Goal: Navigation & Orientation: Find specific page/section

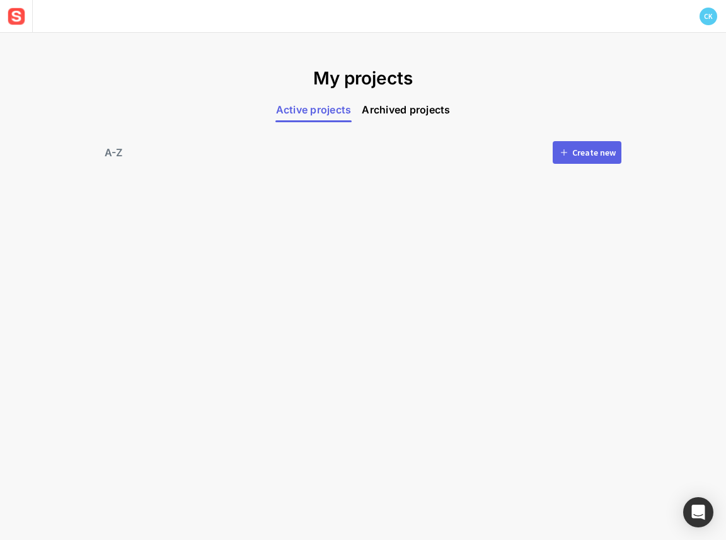
click at [585, 153] on div "Create new" at bounding box center [595, 152] width 44 height 9
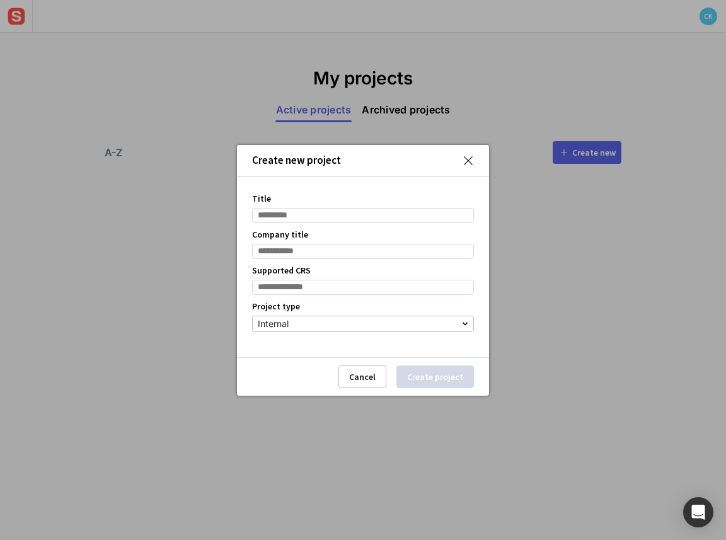
click at [332, 213] on input "Title" at bounding box center [363, 215] width 222 height 15
click at [472, 160] on mapp-icon at bounding box center [468, 160] width 11 height 11
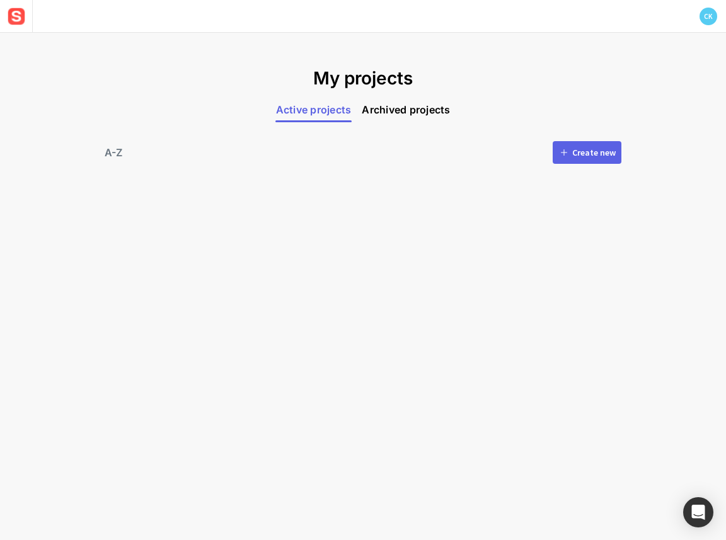
click at [206, 66] on div "My projects Active projects Archived projects A-Z Create new" at bounding box center [363, 287] width 726 height 508
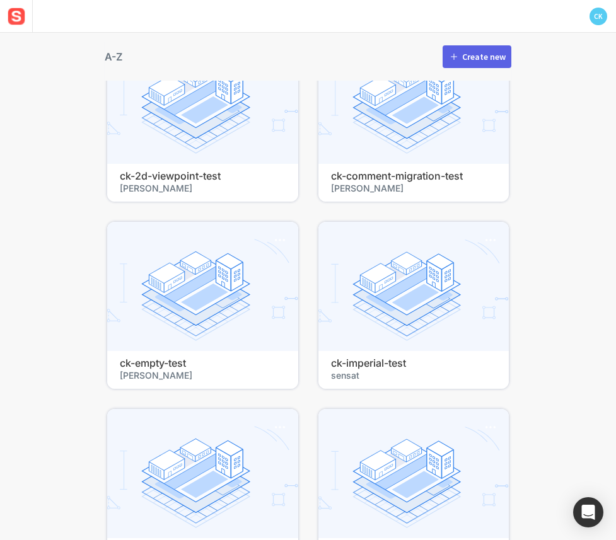
scroll to position [575, 0]
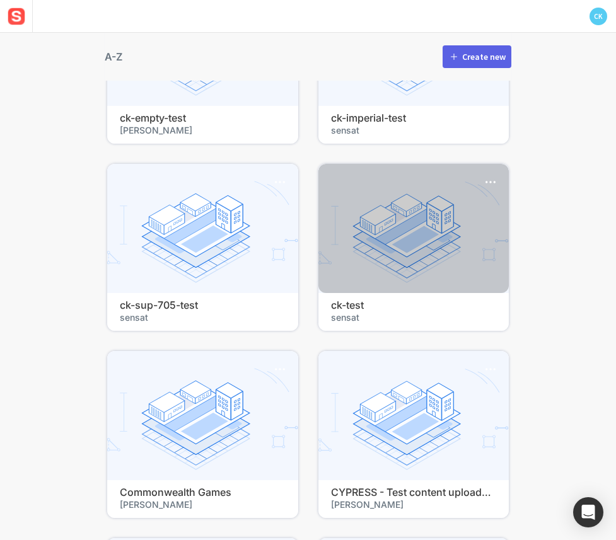
click at [331, 305] on h4 "ck-test" at bounding box center [414, 306] width 166 height 12
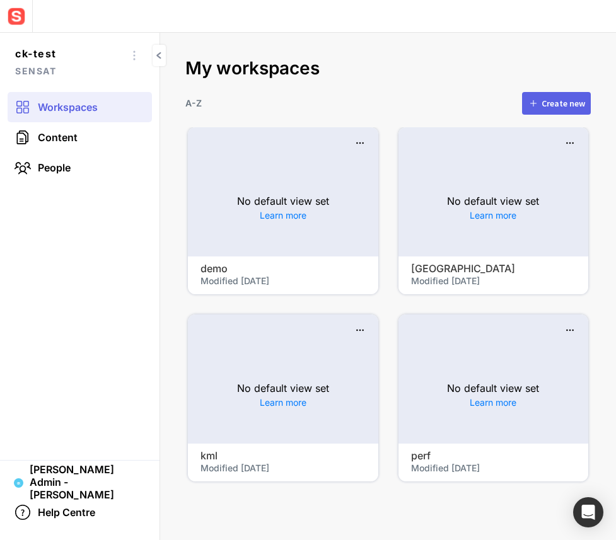
click at [419, 65] on h2 "My workspaces" at bounding box center [387, 68] width 405 height 21
